Goal: Information Seeking & Learning: Learn about a topic

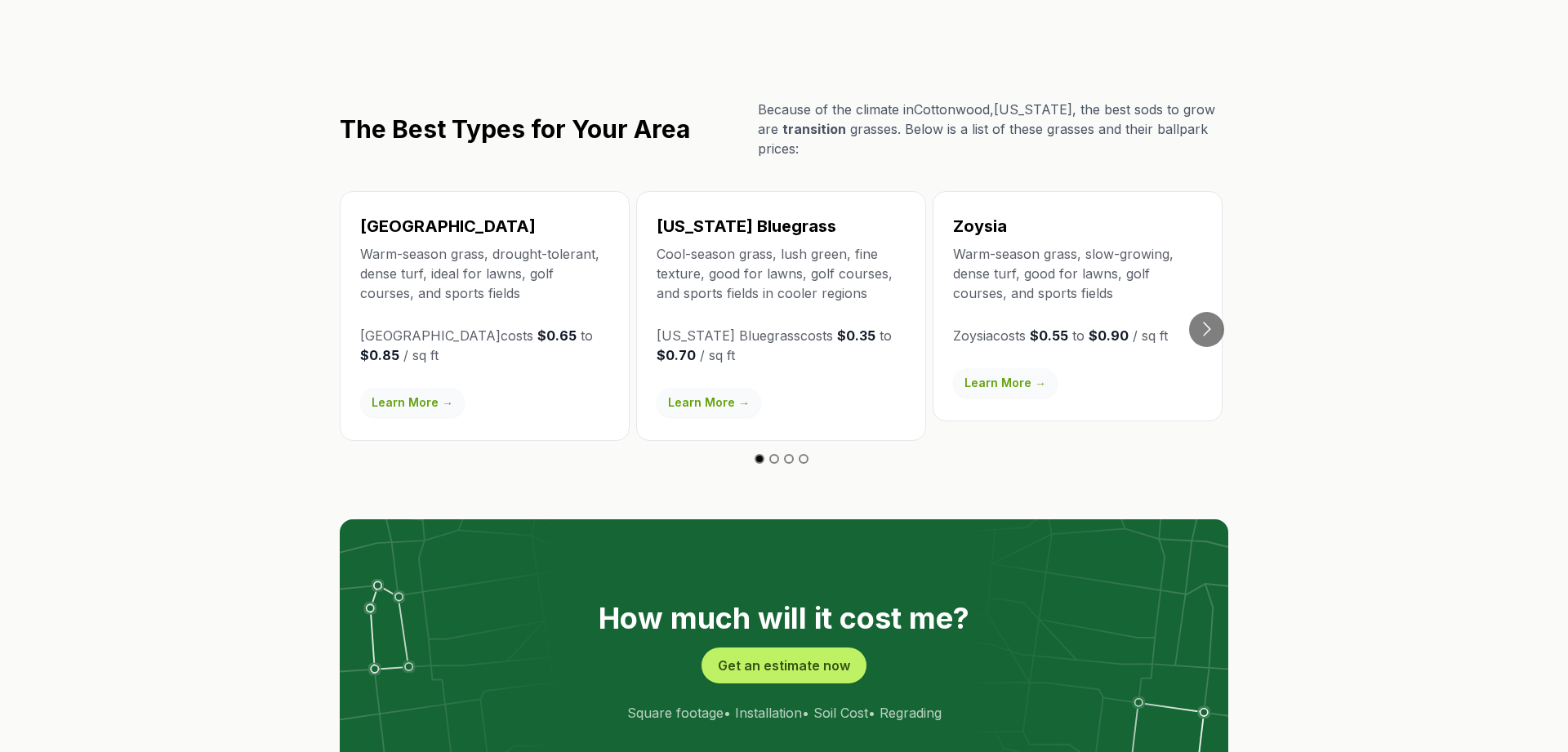
scroll to position [2760, 0]
click at [1212, 311] on button "Go to next slide" at bounding box center [1207, 329] width 36 height 36
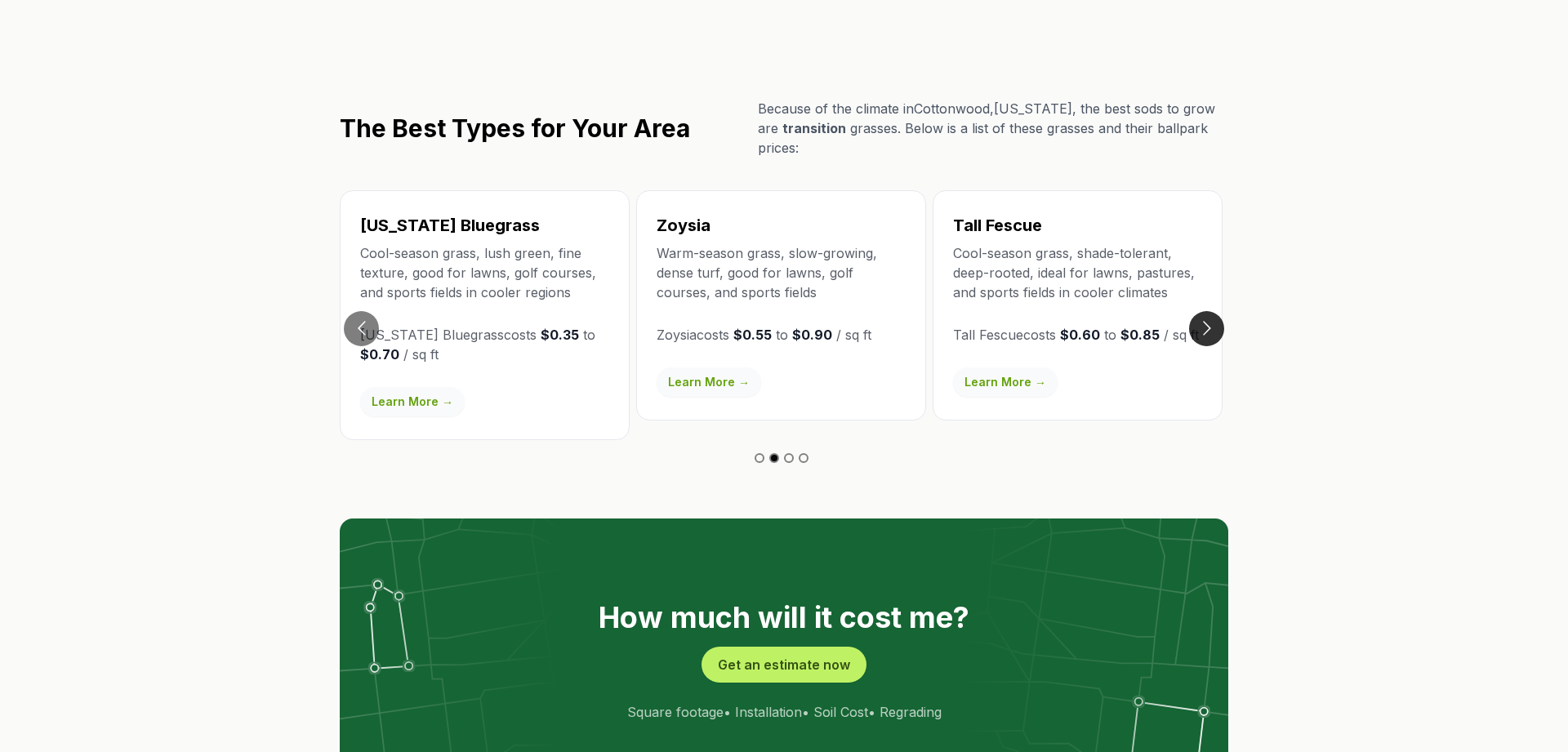
click at [1212, 311] on button "Go to next slide" at bounding box center [1207, 329] width 36 height 36
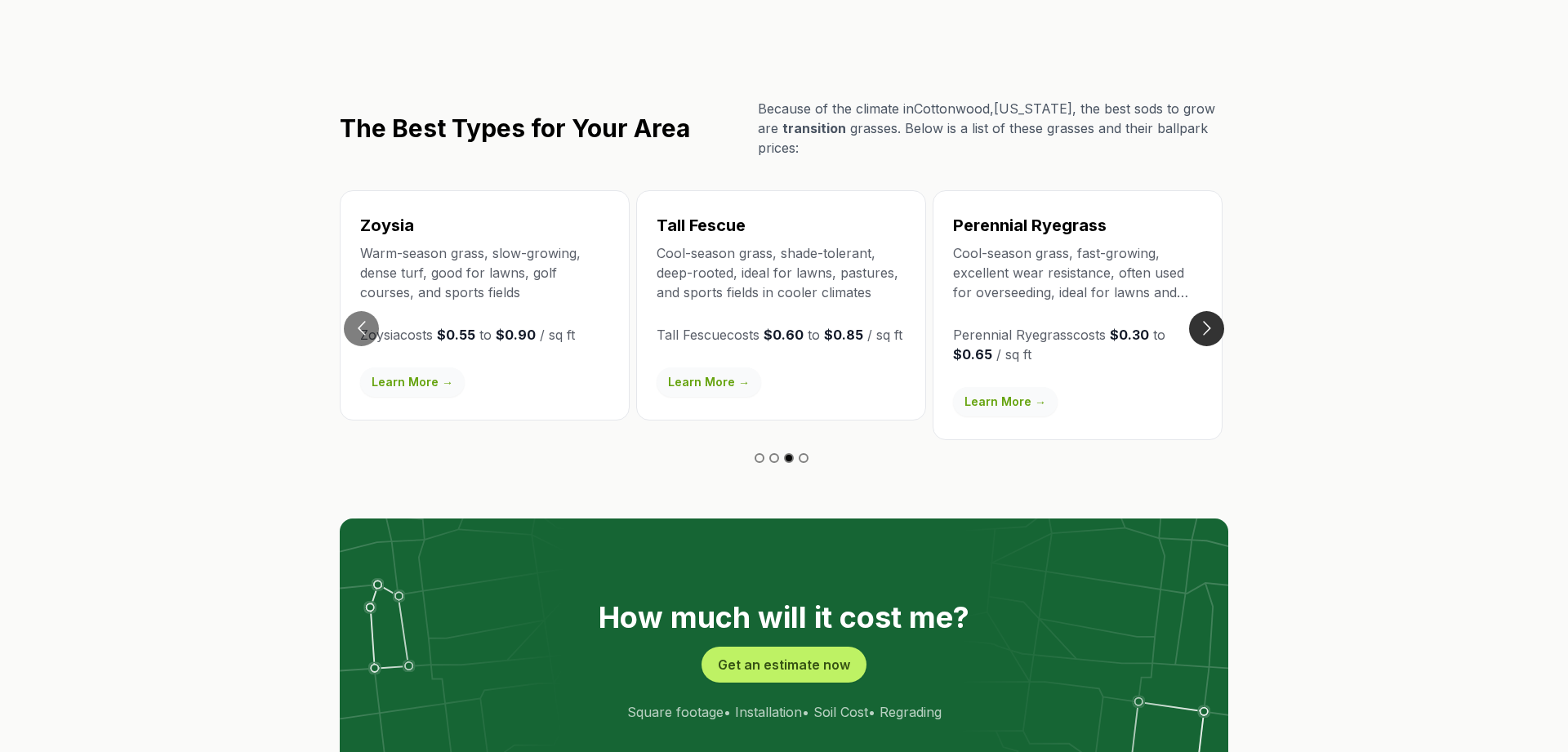
click at [1212, 311] on button "Go to next slide" at bounding box center [1207, 329] width 36 height 36
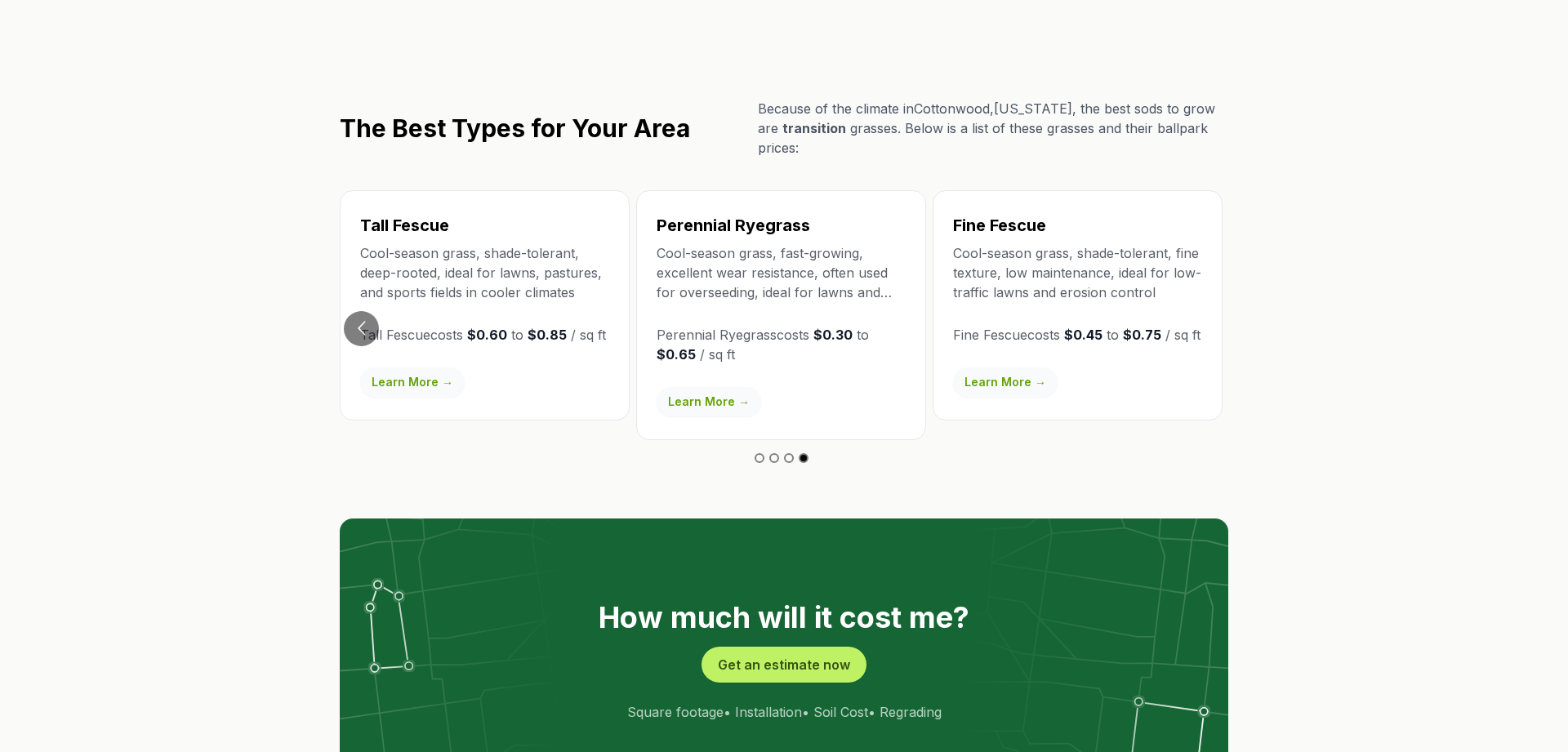
click at [698, 387] on link "Learn More →" at bounding box center [709, 402] width 105 height 30
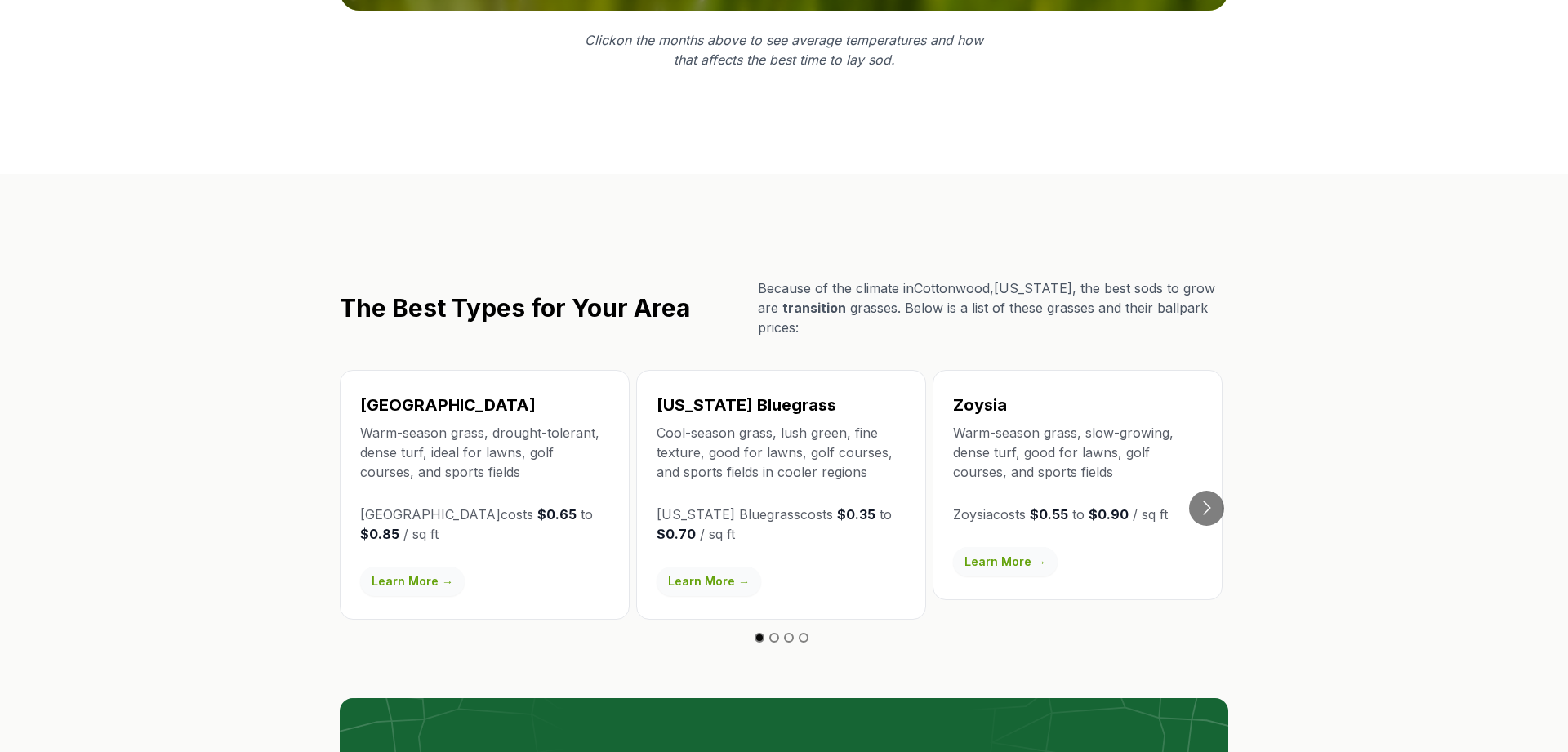
scroll to position [2583, 0]
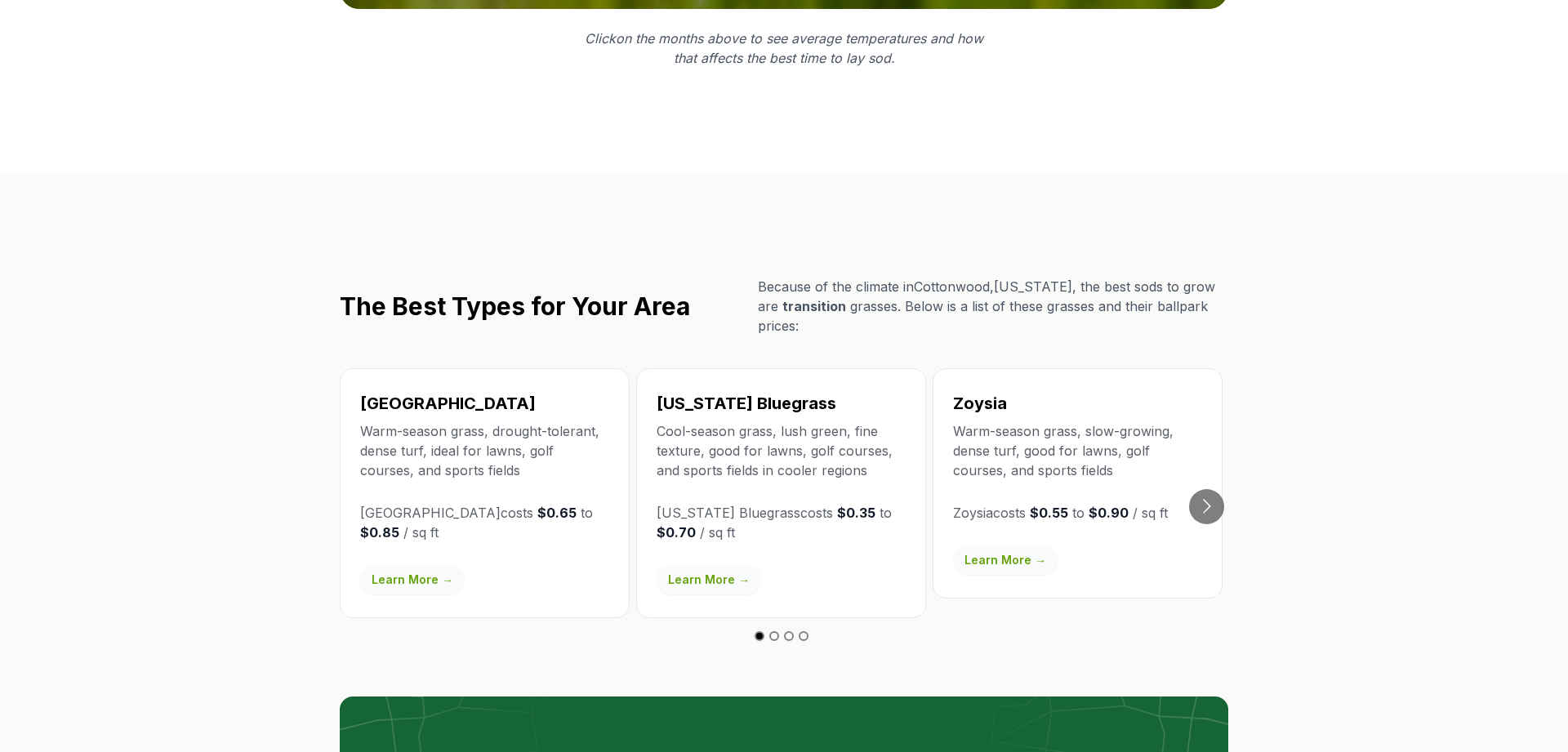
click at [415, 565] on link "Learn More →" at bounding box center [412, 580] width 105 height 30
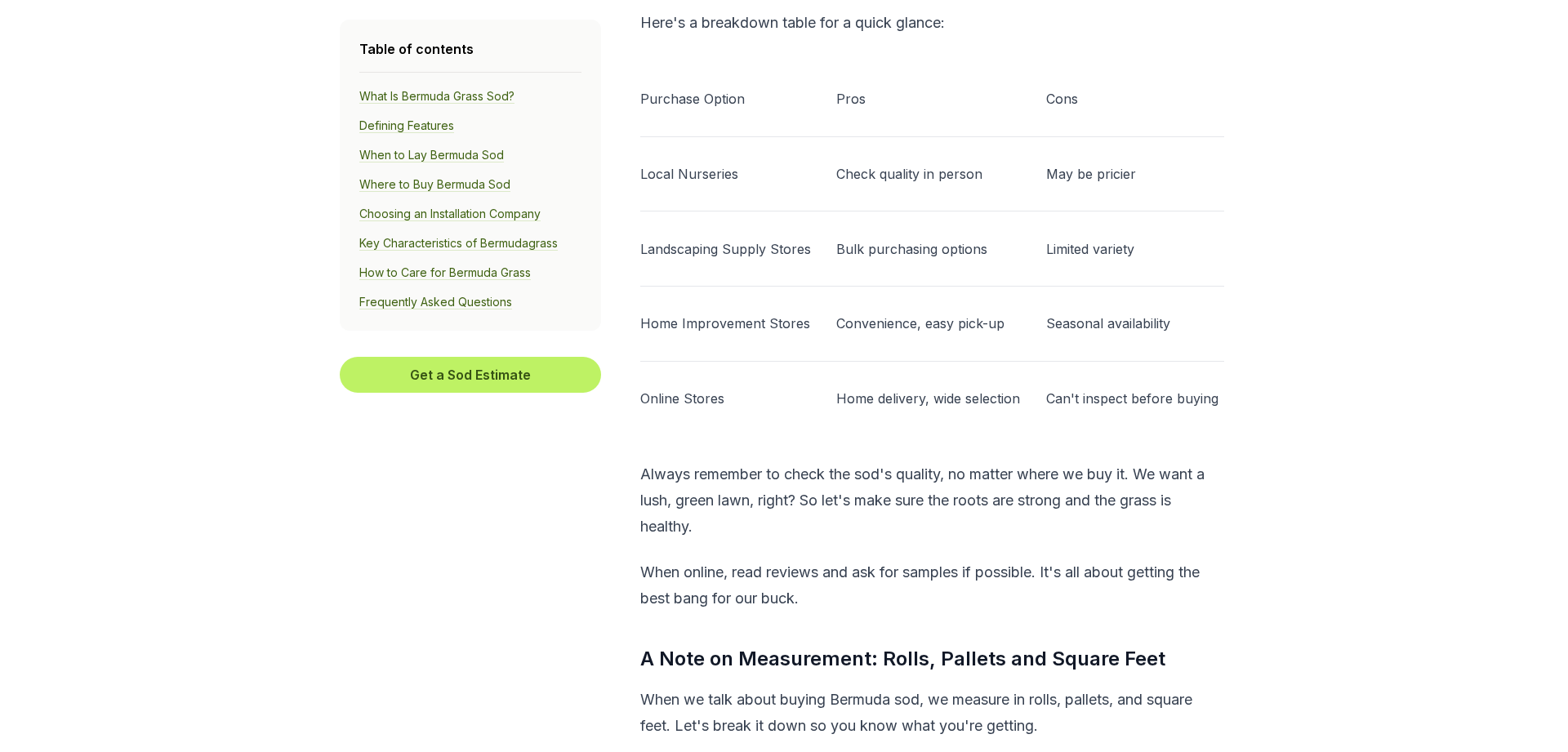
scroll to position [4877, 0]
drag, startPoint x: 415, startPoint y: 512, endPoint x: 463, endPoint y: 357, distance: 162.3
click at [463, 357] on aside "Table of contents What Is Bermuda Grass Sod? Defining Features When to Lay Berm…" at bounding box center [470, 396] width 261 height 752
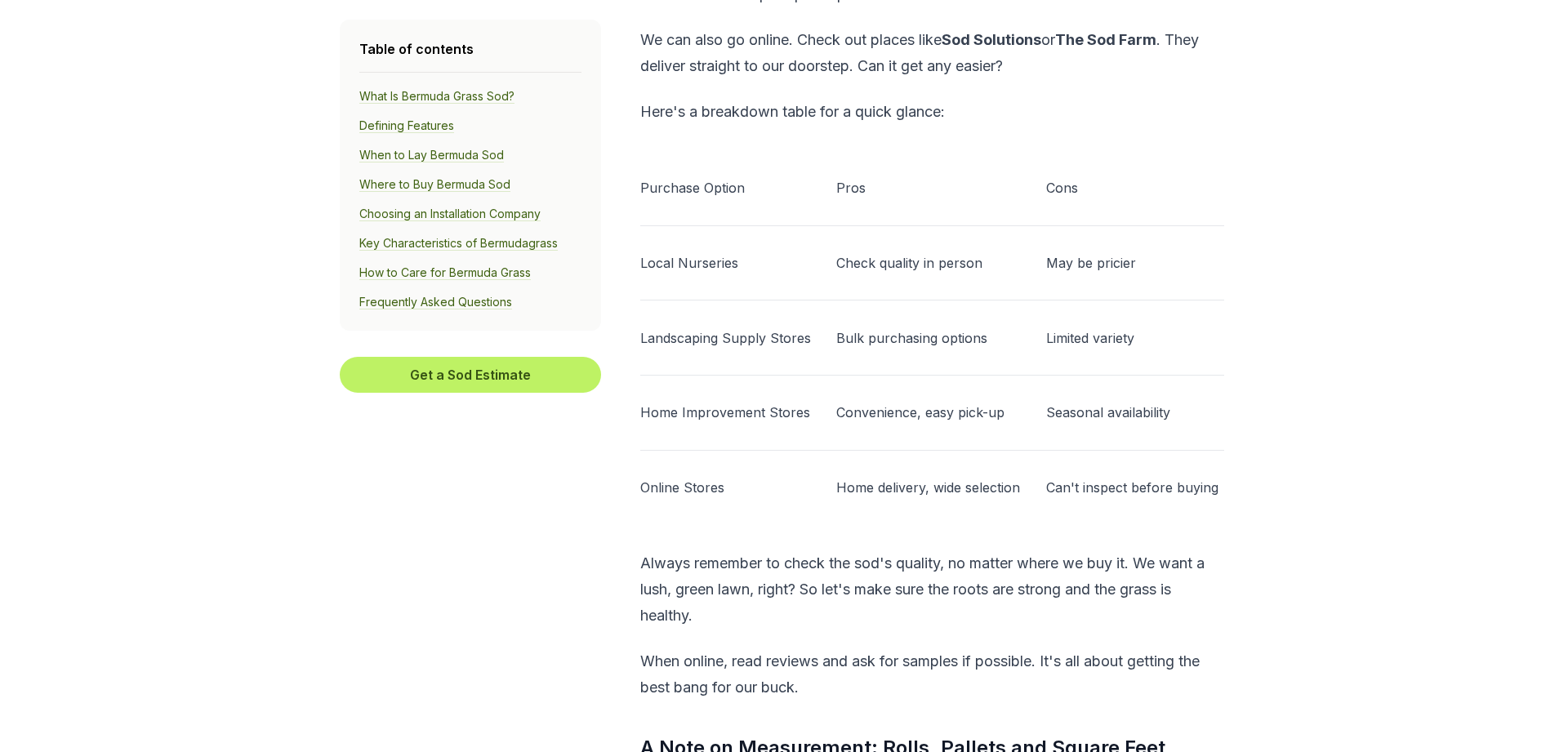
scroll to position [4780, 0]
